Goal: Communication & Community: Share content

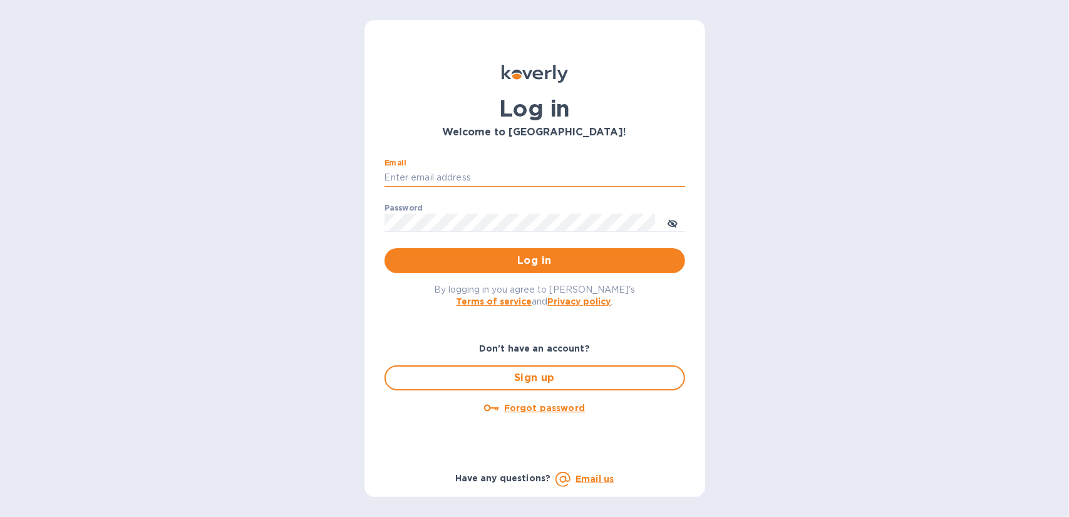
click at [450, 172] on input "Email" at bounding box center [534, 177] width 301 height 19
type input "gene@genemack.com"
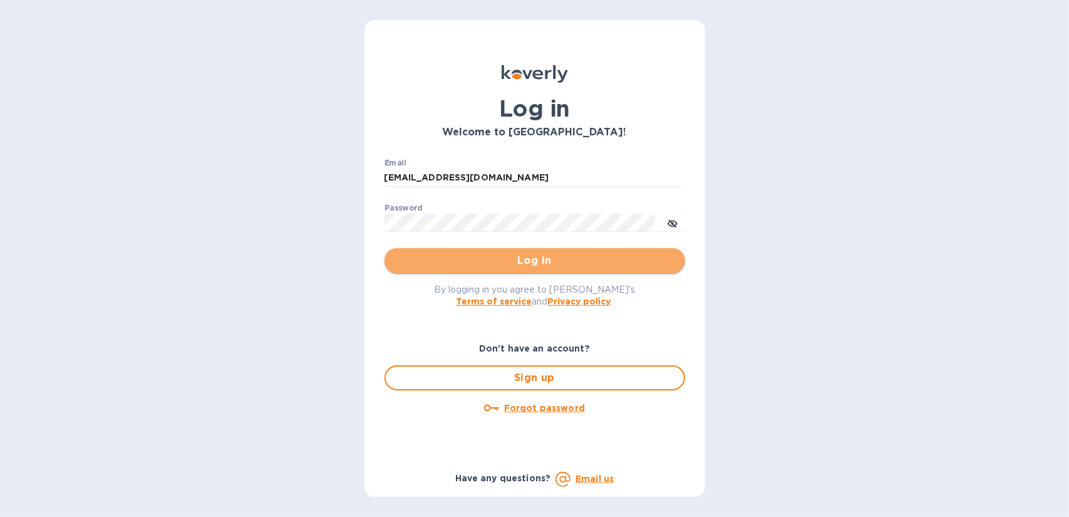
click at [538, 262] on span "Log in" at bounding box center [534, 260] width 281 height 15
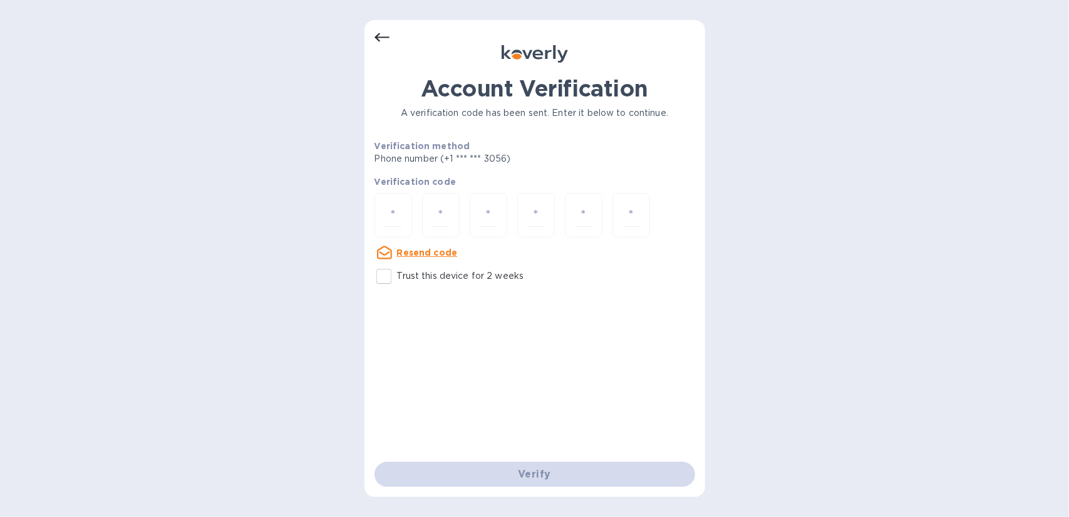
drag, startPoint x: 389, startPoint y: 212, endPoint x: 370, endPoint y: 209, distance: 19.8
click at [389, 212] on input "number" at bounding box center [393, 214] width 16 height 23
type input "2"
type input "9"
type input "5"
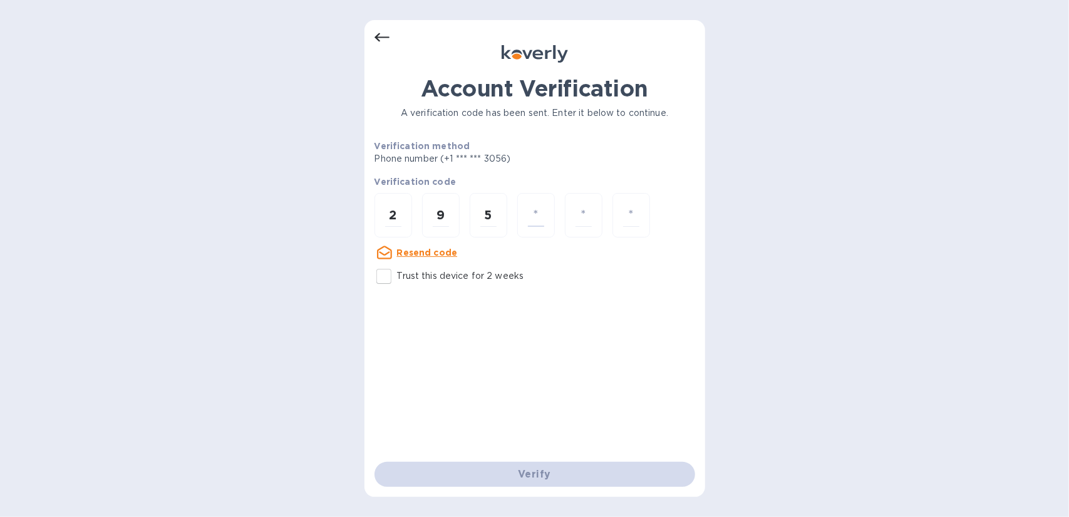
type input "2"
type input "0"
type input "1"
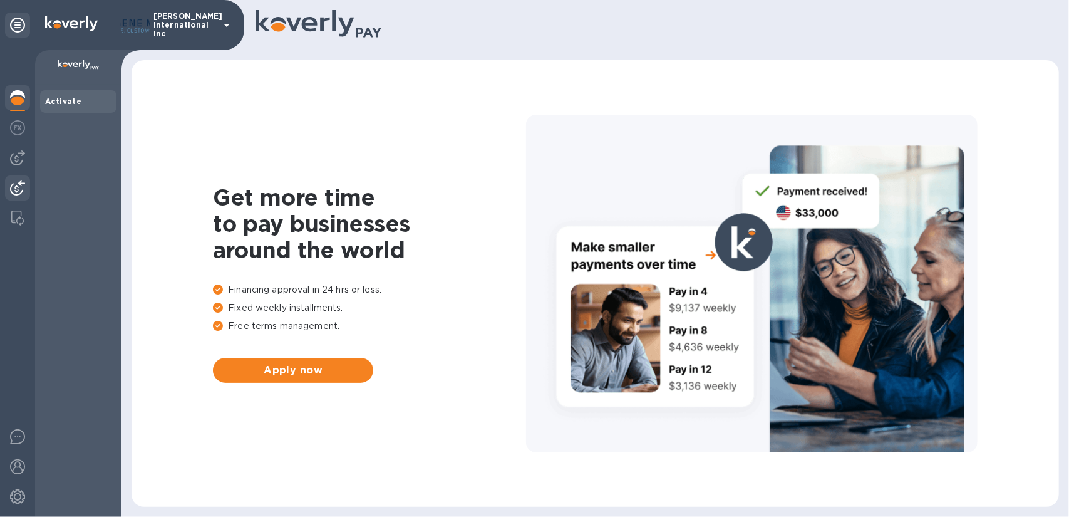
click at [18, 187] on img at bounding box center [17, 187] width 15 height 15
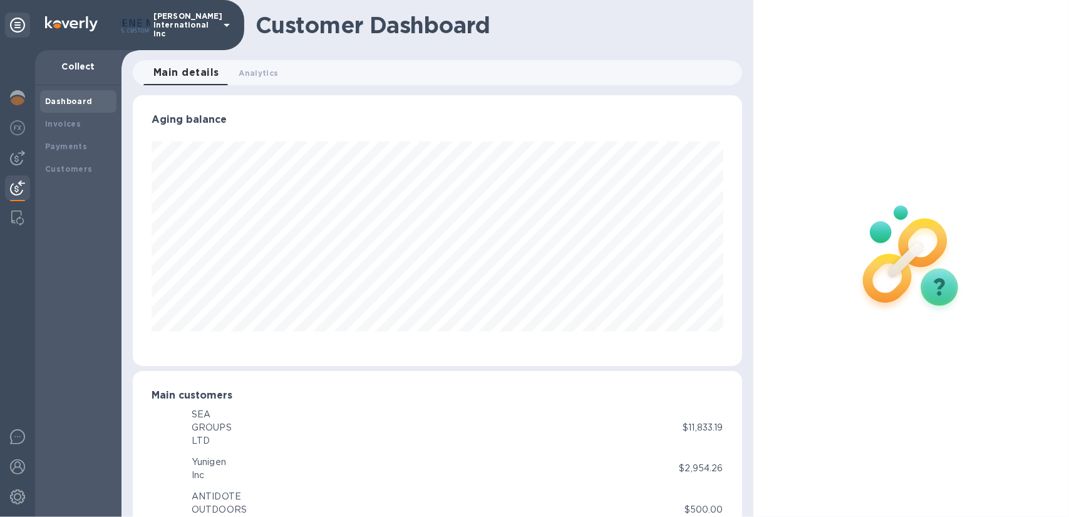
scroll to position [270, 604]
click at [54, 122] on b "Invoices" at bounding box center [63, 123] width 36 height 9
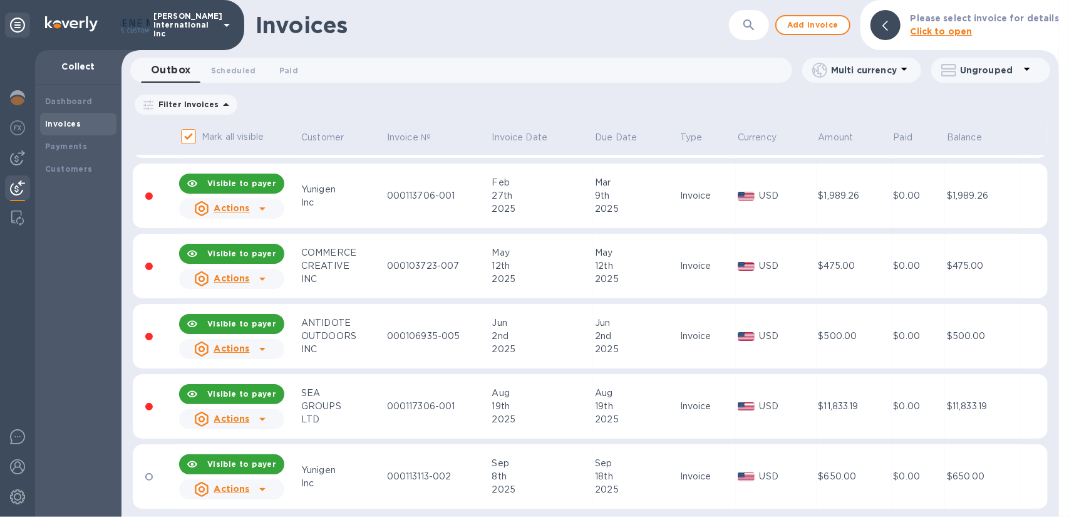
scroll to position [70, 0]
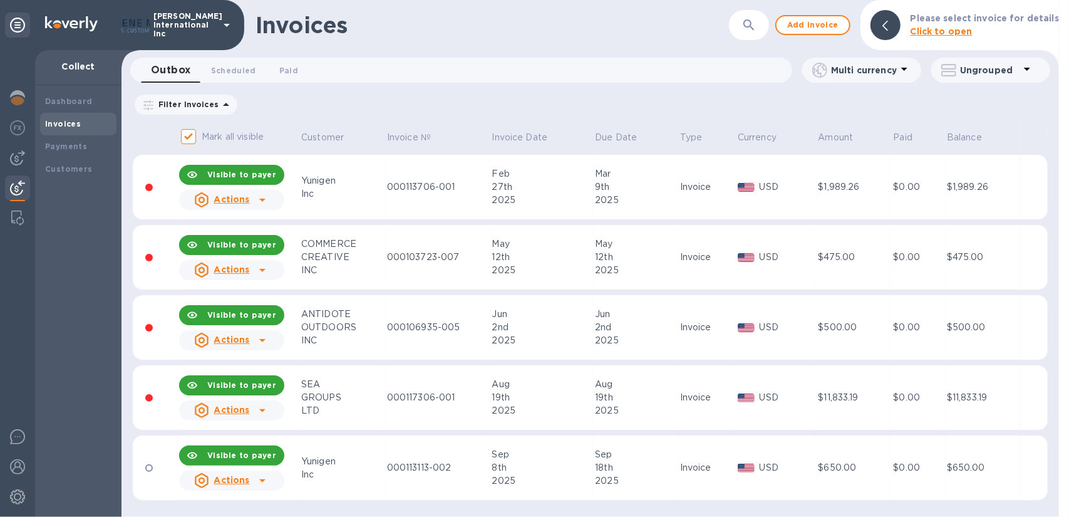
click at [258, 413] on icon at bounding box center [262, 410] width 15 height 15
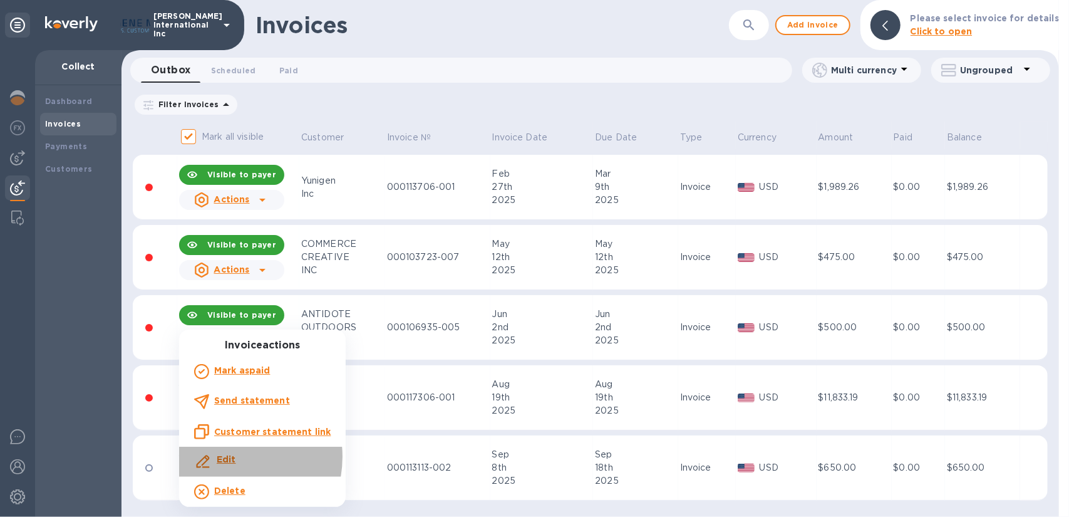
click at [224, 456] on b "Edit" at bounding box center [226, 459] width 19 height 10
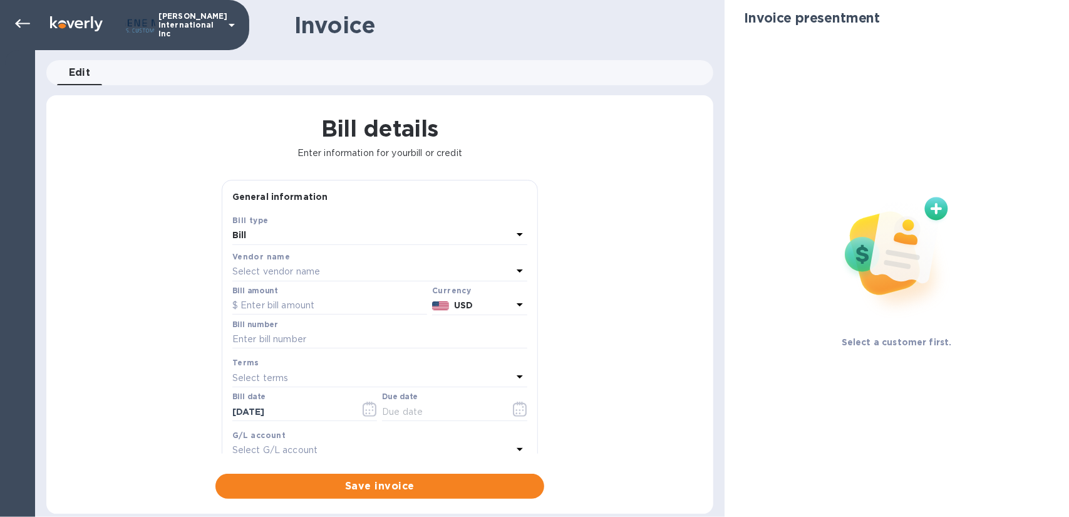
type input "[DATE]"
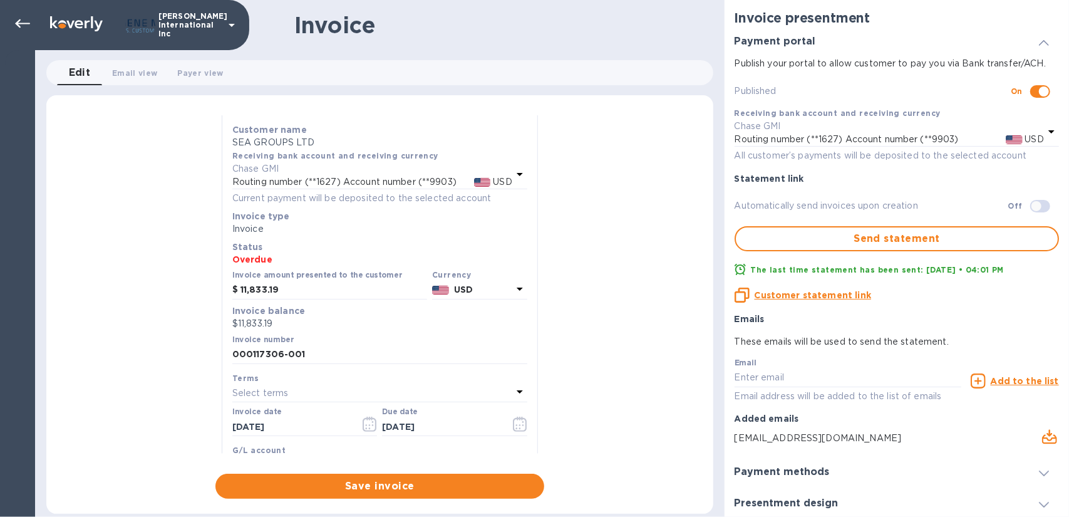
scroll to position [125, 0]
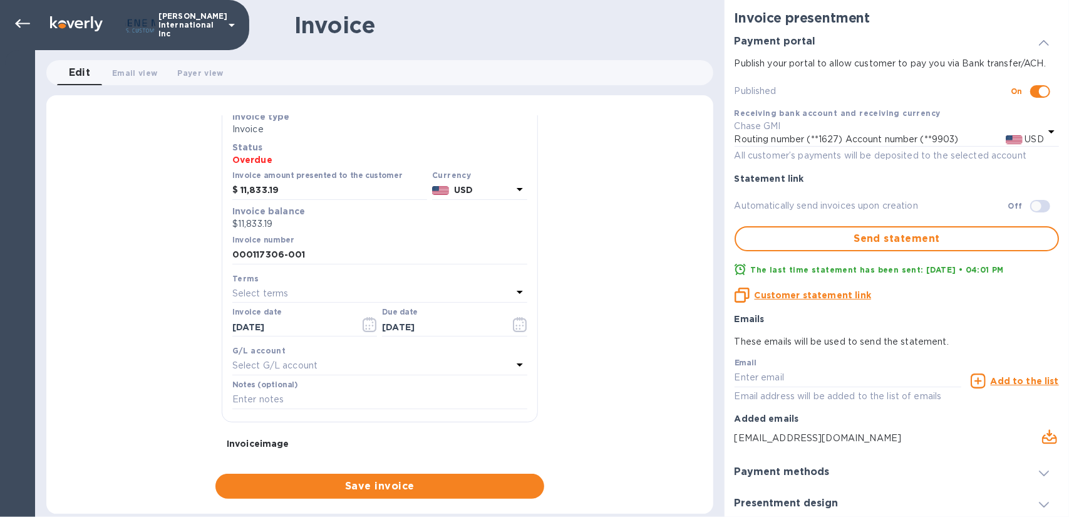
click at [284, 222] on p "$11,833.19" at bounding box center [379, 223] width 295 height 13
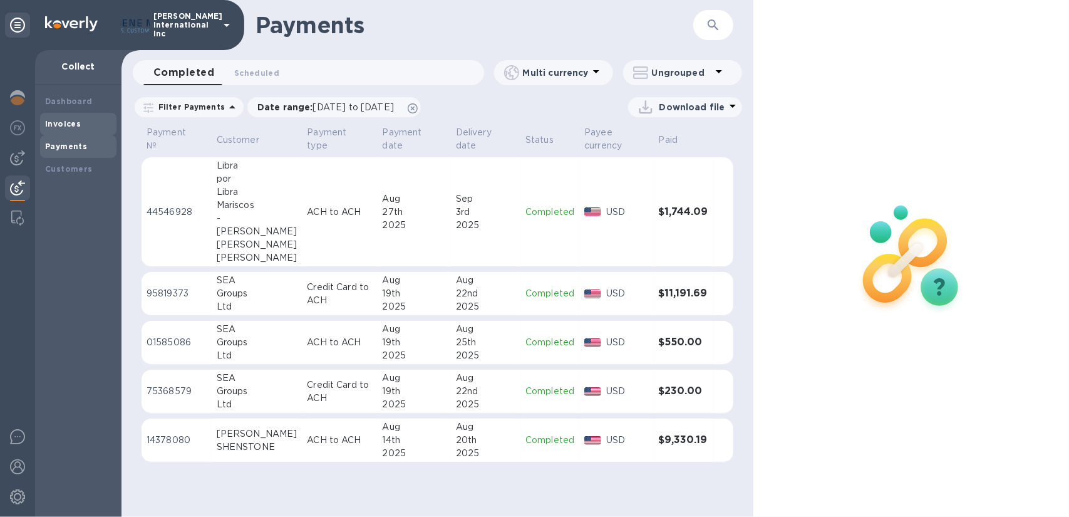
click at [56, 121] on b "Invoices" at bounding box center [63, 123] width 36 height 9
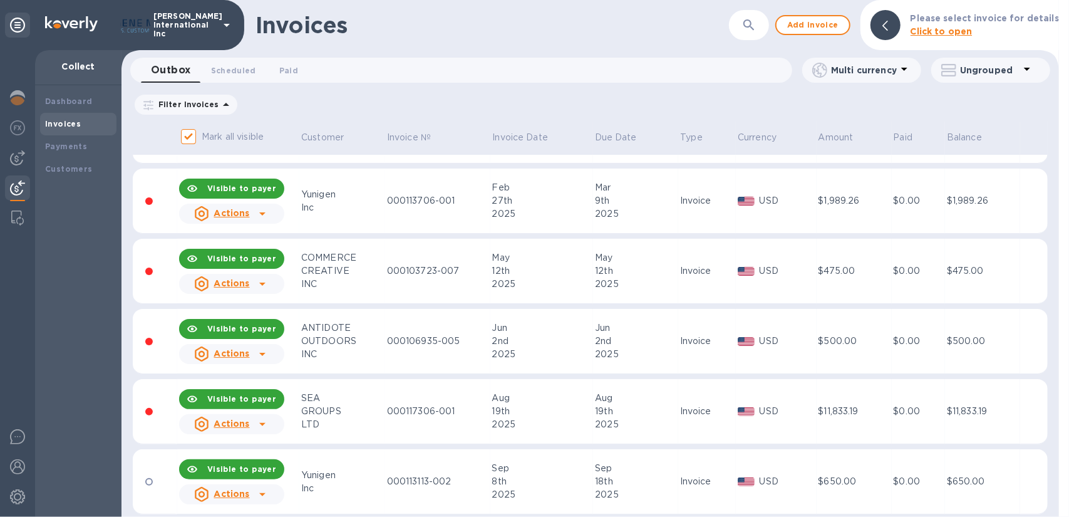
scroll to position [70, 0]
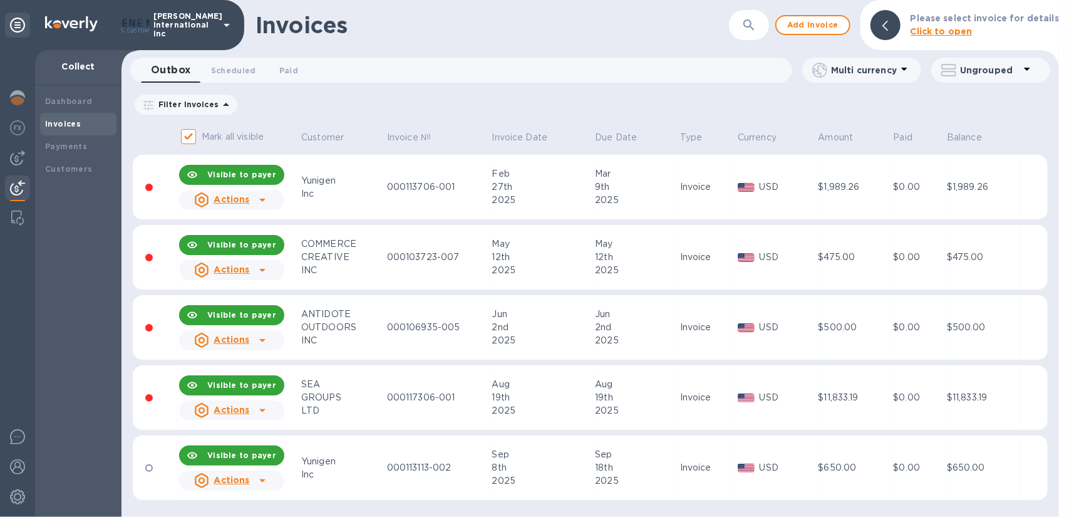
click at [262, 410] on icon at bounding box center [262, 410] width 6 height 3
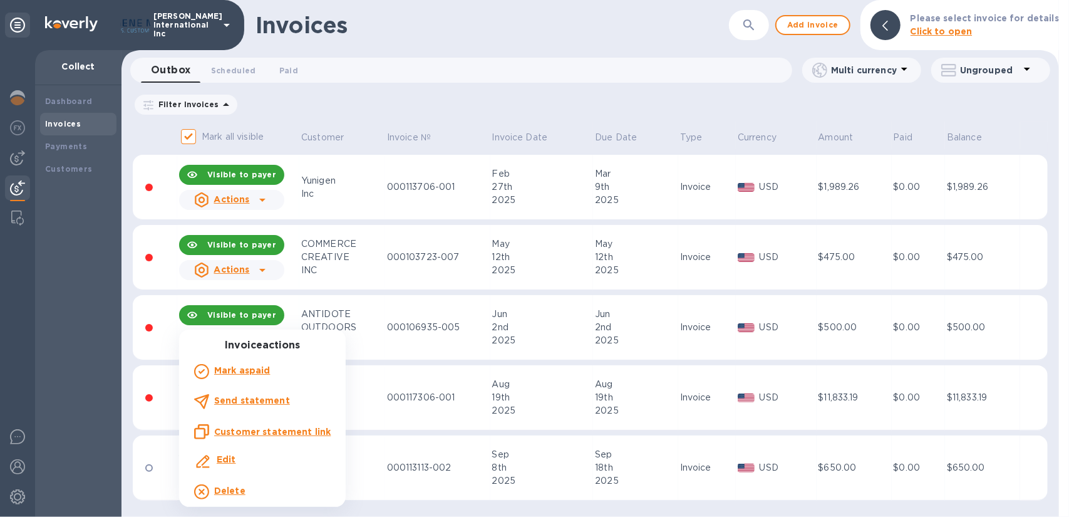
click at [353, 455] on div at bounding box center [534, 258] width 1069 height 517
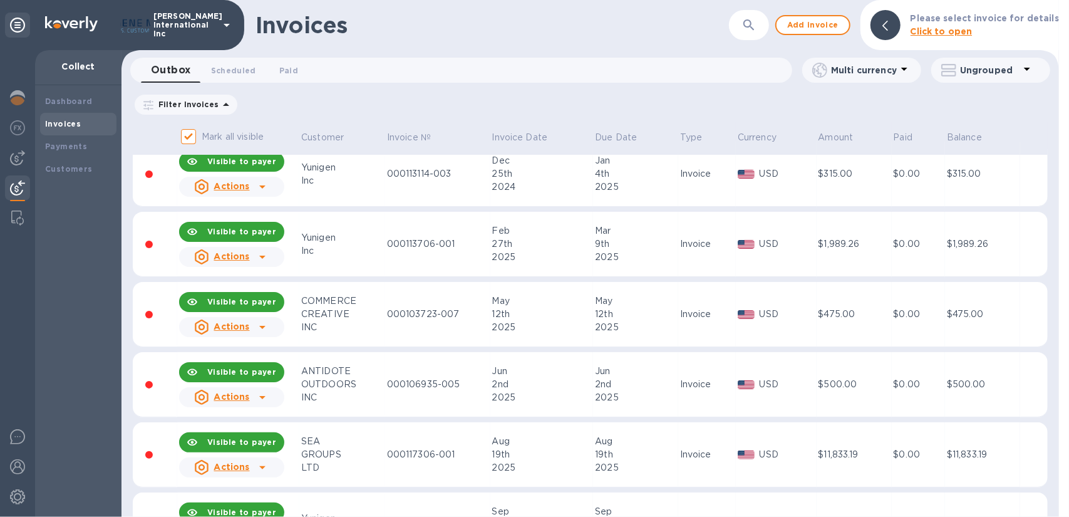
scroll to position [0, 0]
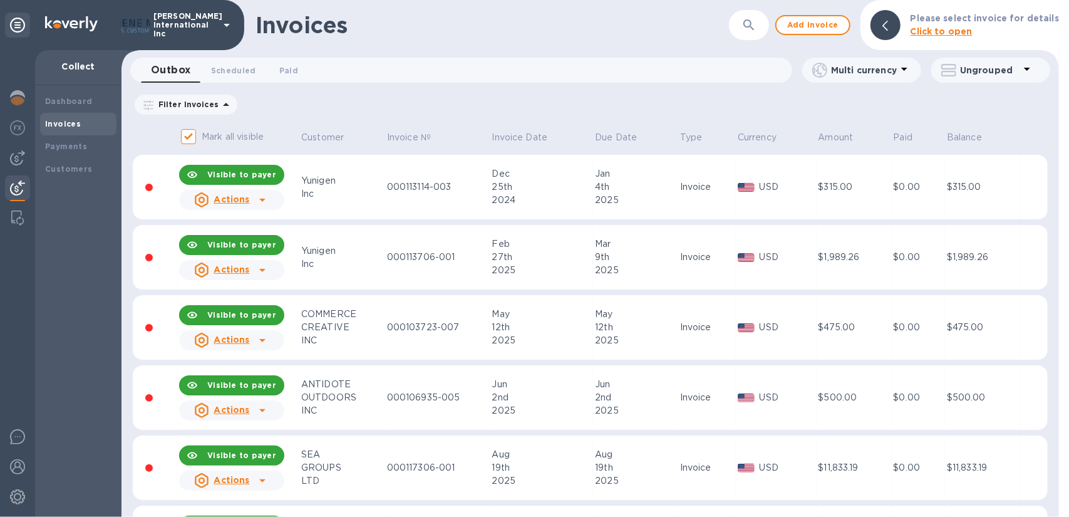
click at [258, 197] on icon at bounding box center [262, 199] width 15 height 15
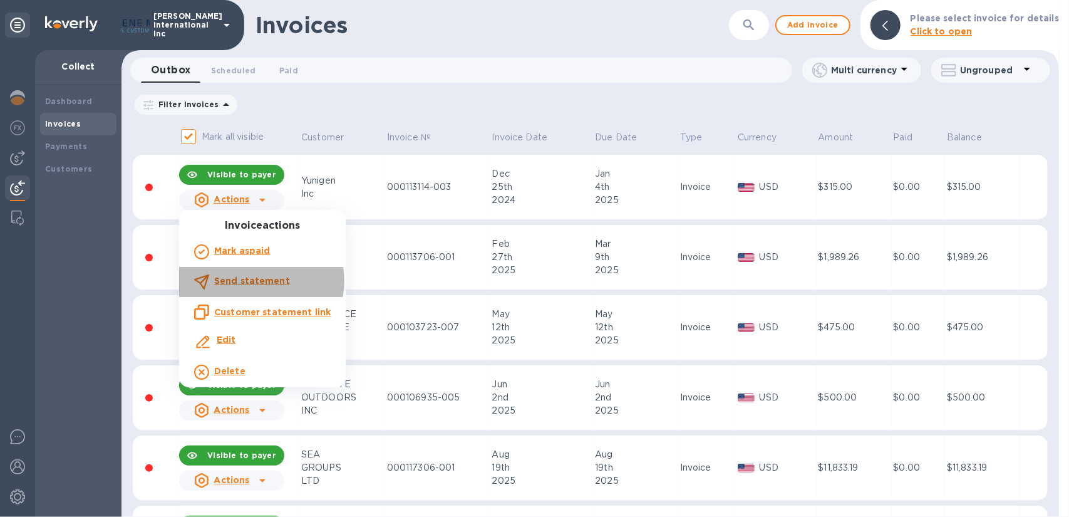
click at [260, 281] on b "Send statement" at bounding box center [252, 281] width 76 height 10
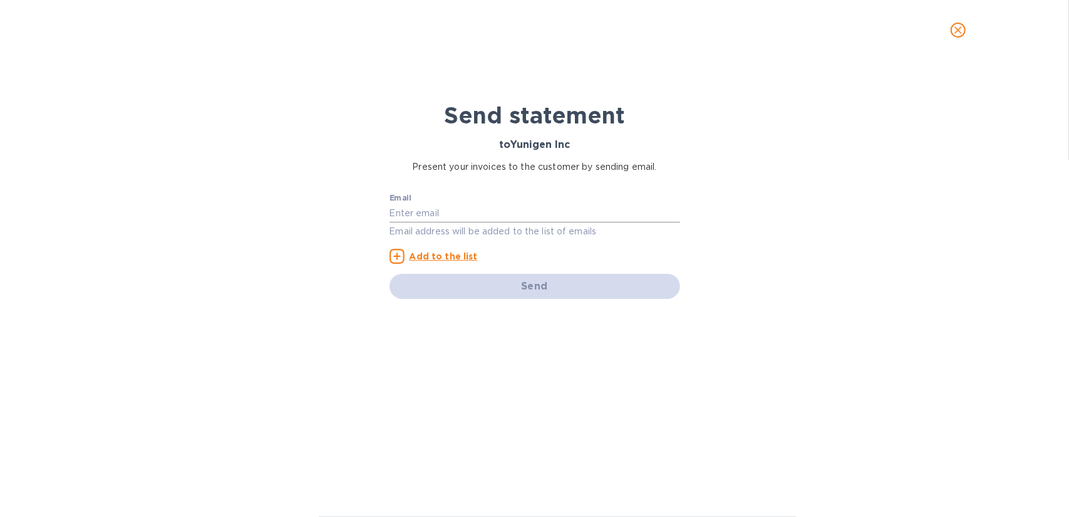
click at [414, 212] on input "text" at bounding box center [534, 212] width 291 height 19
drag, startPoint x: 473, startPoint y: 209, endPoint x: 453, endPoint y: 208, distance: 19.5
click at [469, 209] on input "cotieno@" at bounding box center [534, 212] width 291 height 19
type input "cotieno@yunigen.com"
click at [427, 257] on u "Add to the list" at bounding box center [443, 256] width 68 height 10
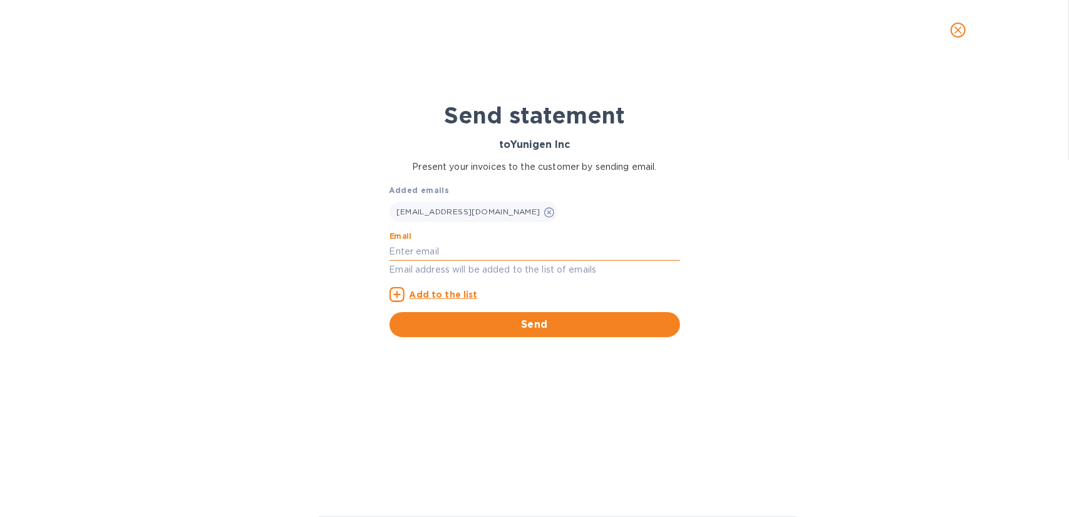
click at [428, 253] on input "text" at bounding box center [534, 251] width 291 height 19
drag, startPoint x: 413, startPoint y: 253, endPoint x: 394, endPoint y: 252, distance: 19.5
click at [399, 252] on input "text" at bounding box center [534, 251] width 291 height 19
type input "pharmsci@yunigen.com"
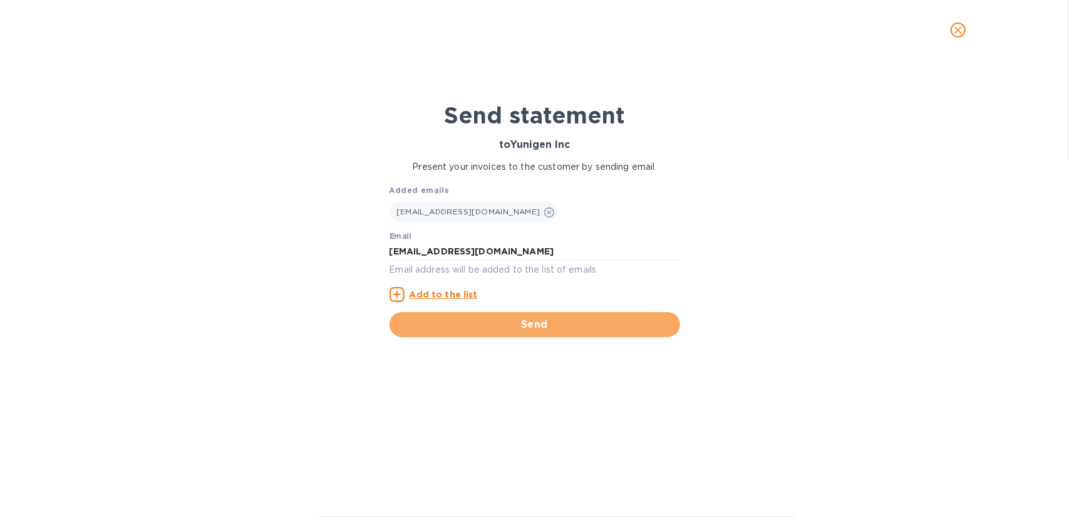
click at [547, 326] on span "Send" at bounding box center [534, 324] width 270 height 15
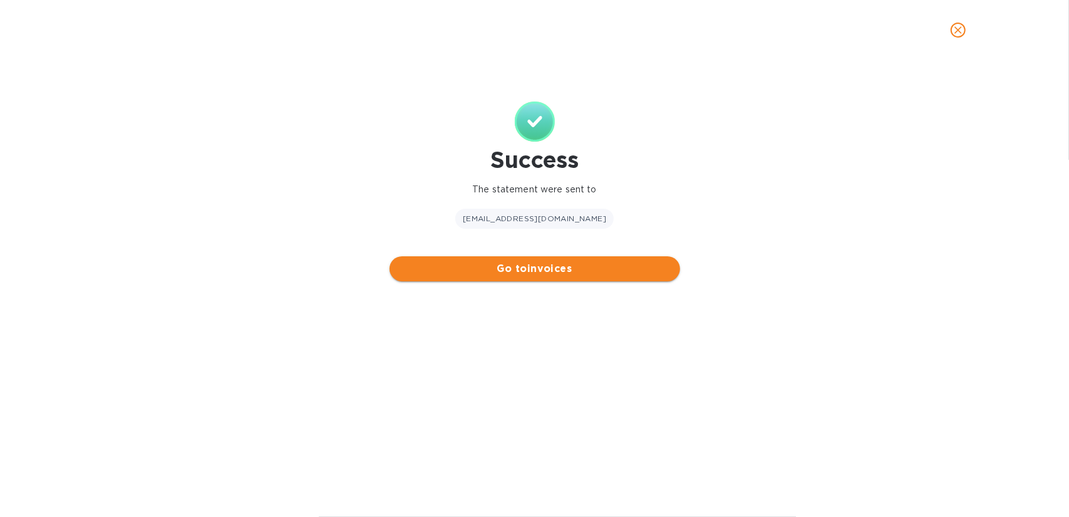
click at [534, 268] on span "Go to invoices" at bounding box center [534, 268] width 270 height 15
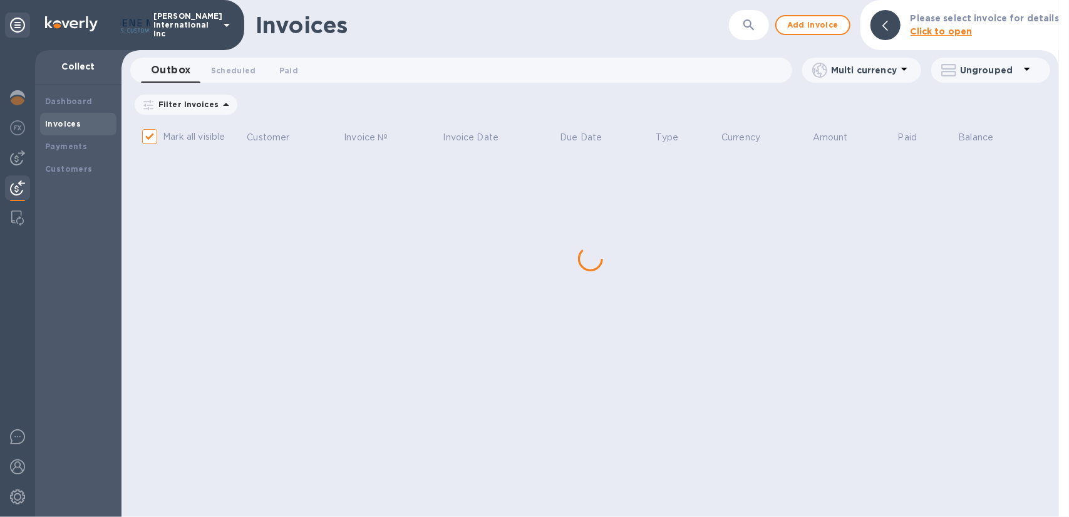
click at [262, 198] on div "Invoices ​ Add invoice Please select invoice for details Click to open Outbox 0…" at bounding box center [589, 258] width 937 height 517
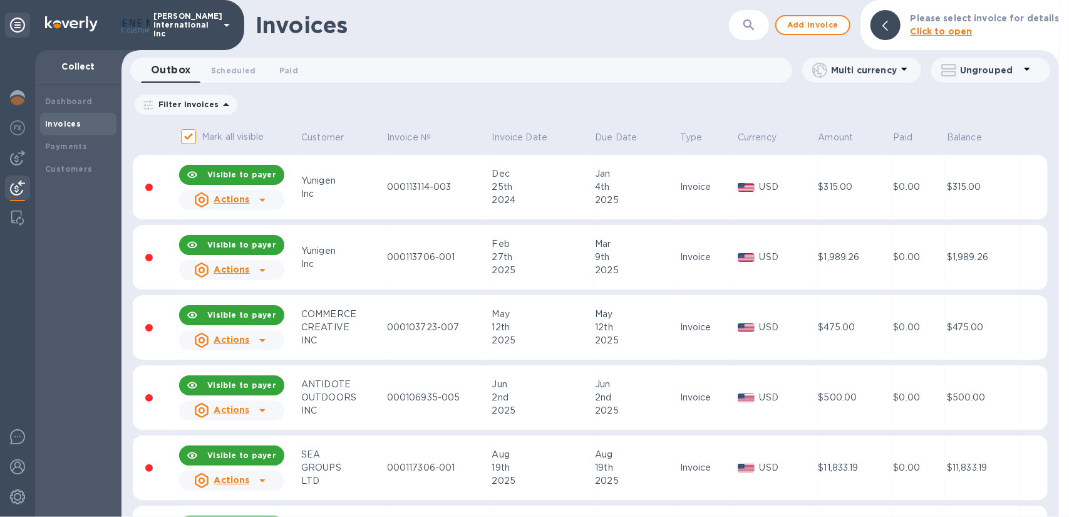
click at [247, 196] on u "Actions" at bounding box center [232, 199] width 36 height 10
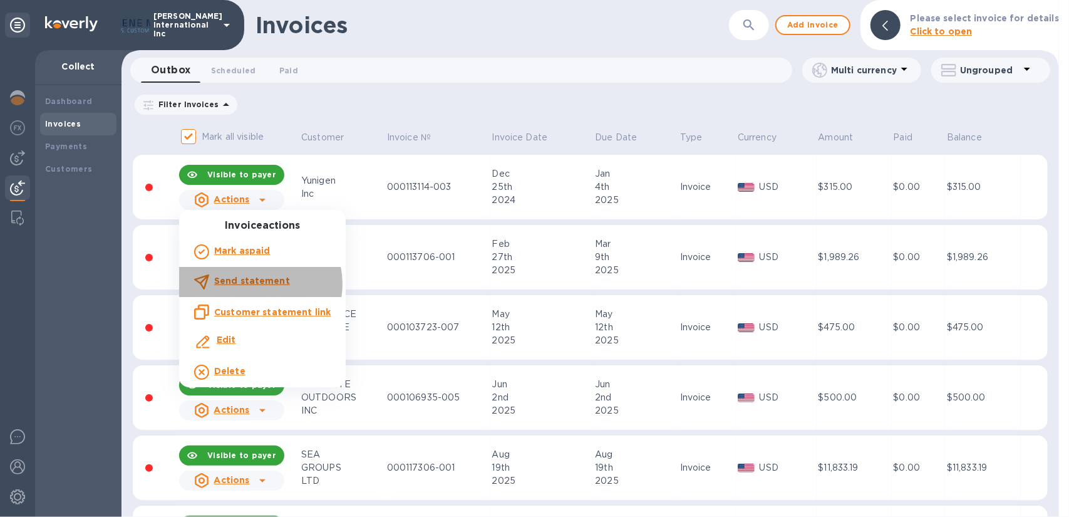
click at [256, 284] on b "Send statement" at bounding box center [252, 281] width 76 height 10
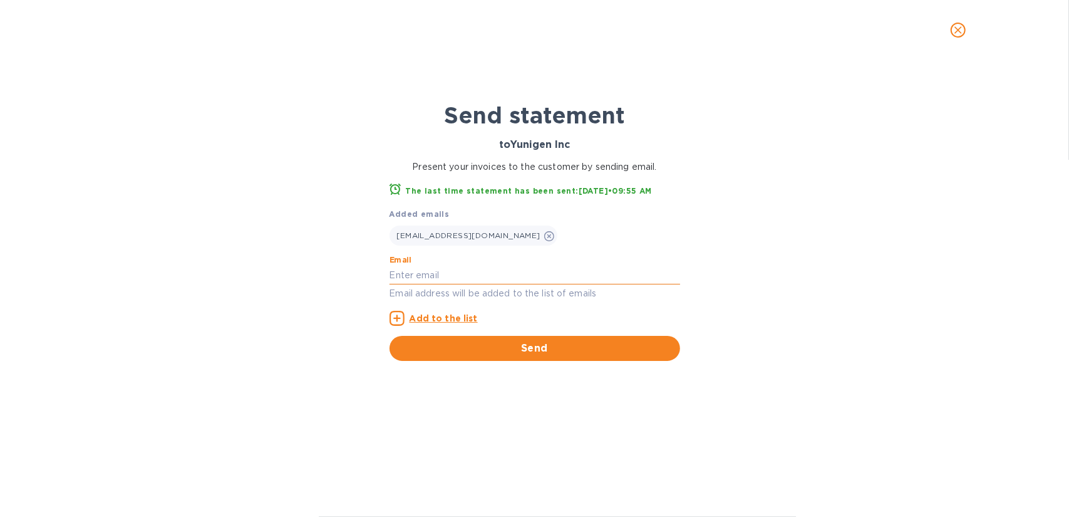
click at [414, 271] on input "text" at bounding box center [534, 274] width 291 height 19
type input "pharmsci@yunigen.com"
click at [399, 315] on icon at bounding box center [396, 318] width 15 height 15
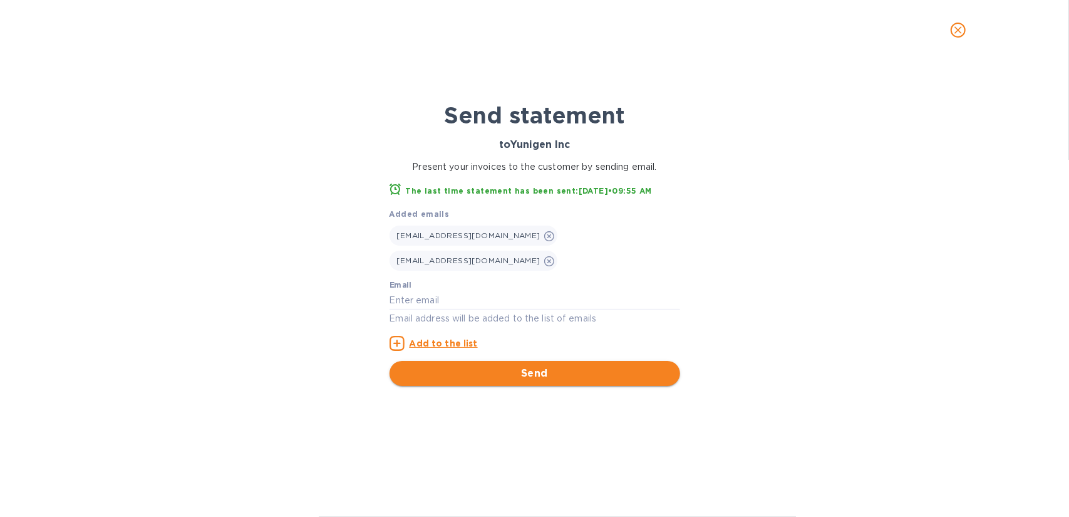
click at [540, 366] on span "Send" at bounding box center [534, 373] width 270 height 15
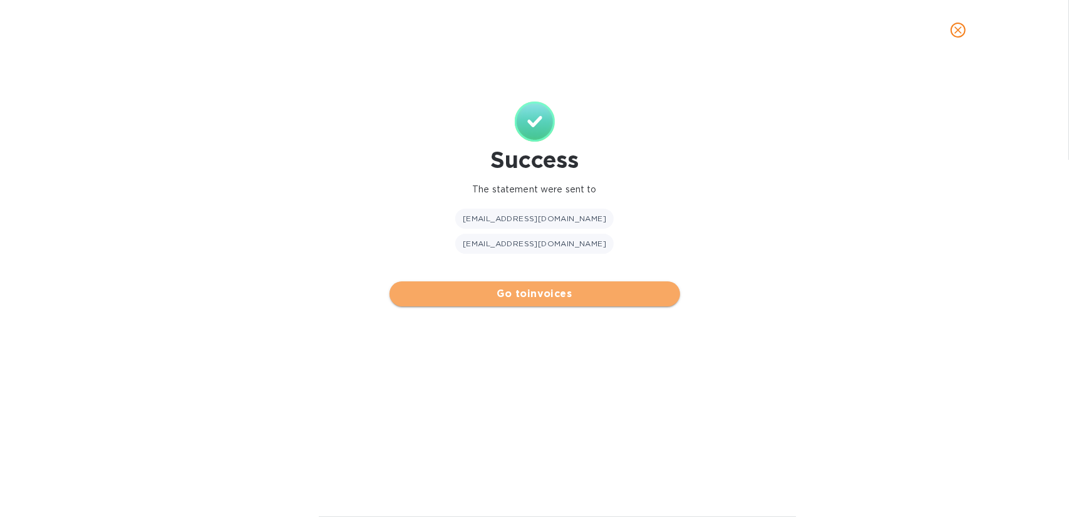
click at [527, 286] on span "Go to invoices" at bounding box center [534, 293] width 270 height 15
